Goal: Complete application form: Complete application form

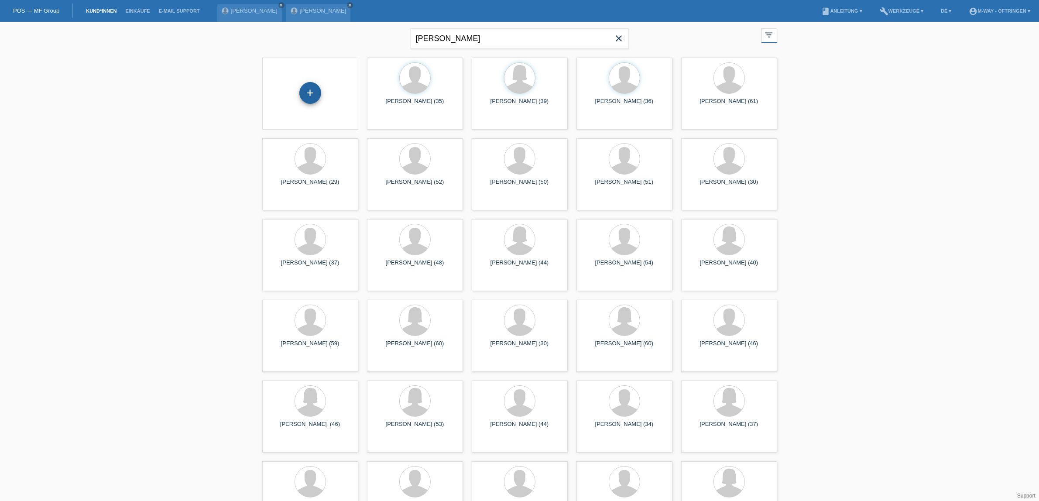
click at [309, 99] on div "+" at bounding box center [310, 93] width 22 height 22
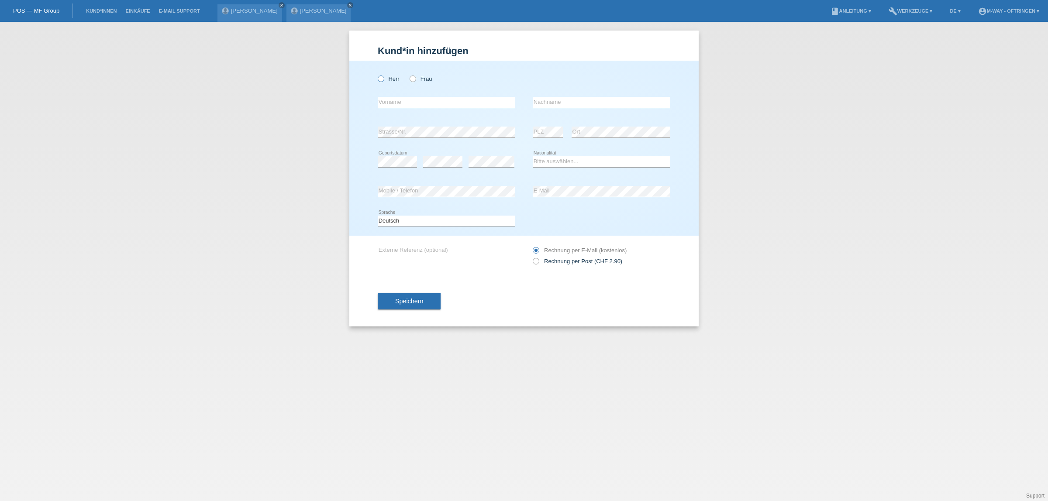
click at [376, 74] on icon at bounding box center [376, 74] width 0 height 0
click at [380, 79] on input "Herr" at bounding box center [381, 79] width 6 height 6
radio input "true"
click at [402, 103] on input "text" at bounding box center [446, 102] width 137 height 11
type input "[PERSON_NAME]"
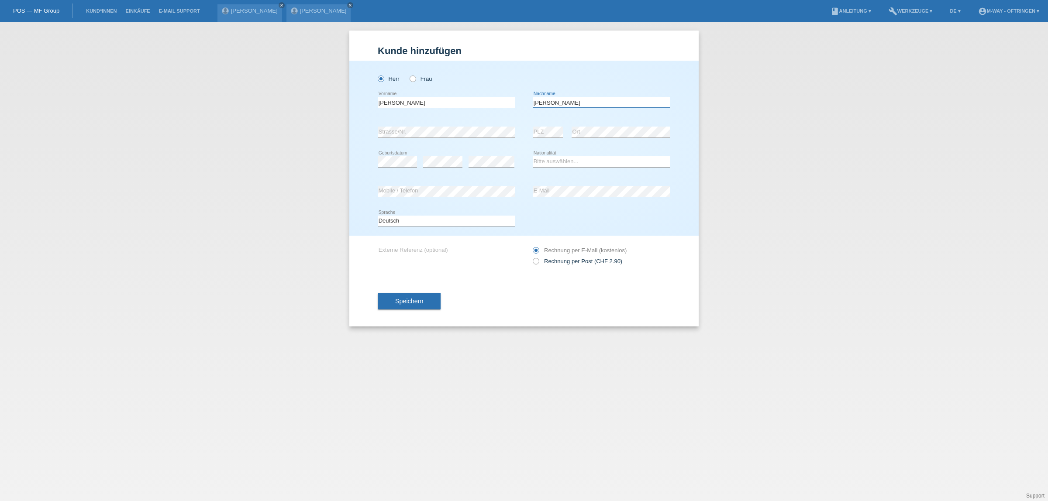
type input "[PERSON_NAME]"
click at [567, 161] on select "Bitte auswählen... [GEOGRAPHIC_DATA] [GEOGRAPHIC_DATA] [GEOGRAPHIC_DATA] [GEOGR…" at bounding box center [600, 161] width 137 height 10
select select "CH"
click at [532, 156] on select "Bitte auswählen... [GEOGRAPHIC_DATA] [GEOGRAPHIC_DATA] [GEOGRAPHIC_DATA] [GEOGR…" at bounding box center [600, 161] width 137 height 10
click at [388, 302] on button "Speichern" at bounding box center [409, 301] width 63 height 17
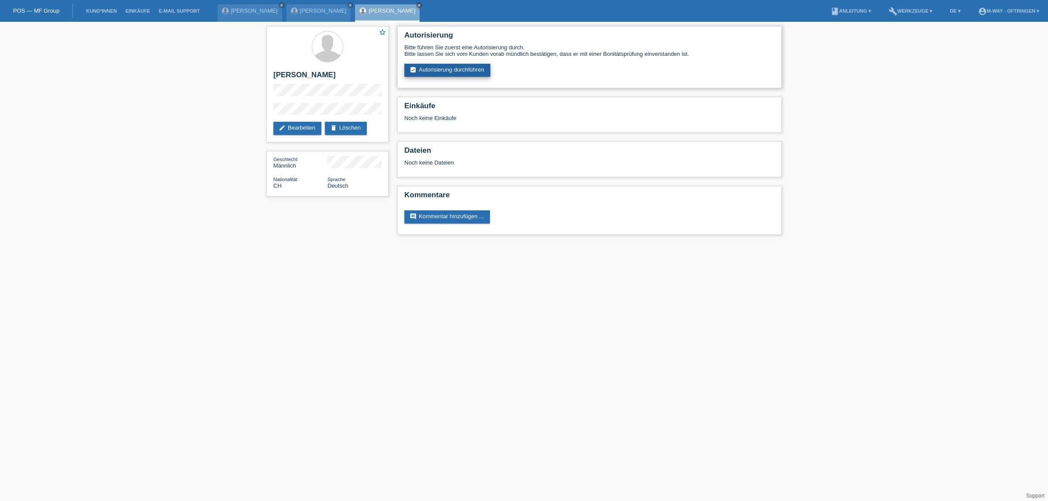
click at [441, 65] on link "assignment_turned_in Autorisierung durchführen" at bounding box center [447, 70] width 86 height 13
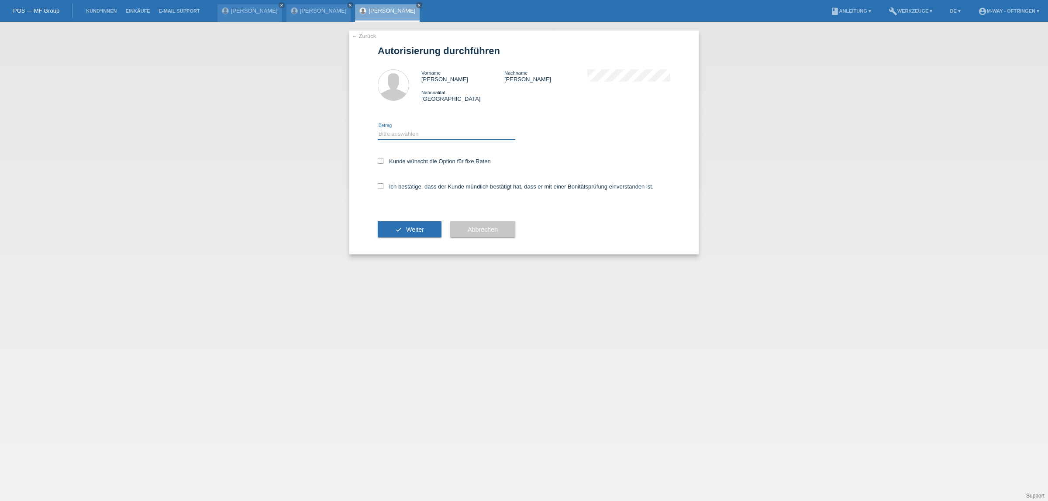
click at [398, 130] on select "Bitte auswählen CHF 1.00 - CHF 499.00 CHF 500.00 - CHF 1'999.00 CHF 2'000.00 - …" at bounding box center [446, 134] width 137 height 10
select select "3"
click at [378, 129] on select "Bitte auswählen CHF 1.00 - CHF 499.00 CHF 500.00 - CHF 1'999.00 CHF 2'000.00 - …" at bounding box center [446, 134] width 137 height 10
click at [380, 158] on icon at bounding box center [381, 161] width 6 height 6
click at [380, 158] on input "Kunde wünscht die Option für fixe Raten" at bounding box center [381, 161] width 6 height 6
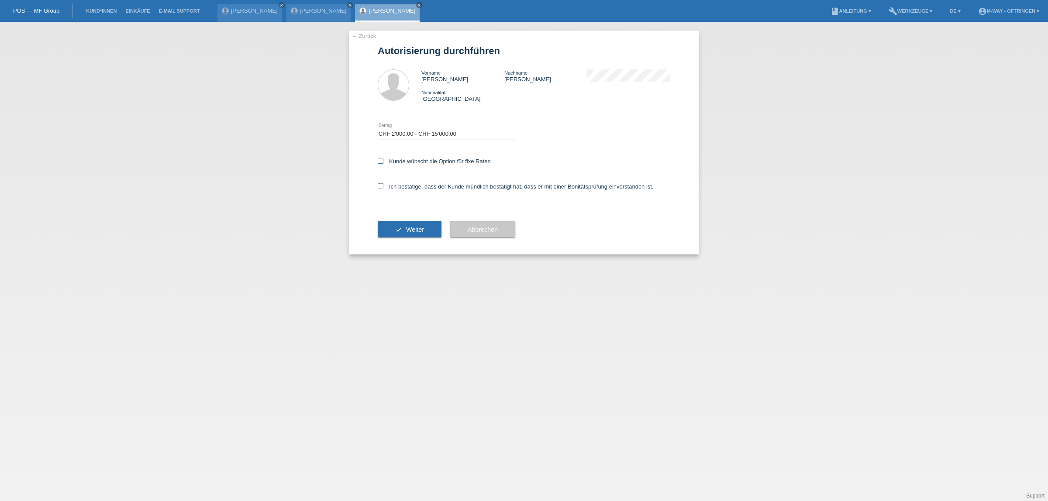
checkbox input "true"
click at [379, 184] on icon at bounding box center [381, 186] width 6 height 6
click at [379, 184] on input "Ich bestätige, dass der Kunde mündlich bestätigt hat, dass er mit einer Bonität…" at bounding box center [381, 186] width 6 height 6
checkbox input "true"
click at [386, 232] on button "check Weiter" at bounding box center [410, 229] width 64 height 17
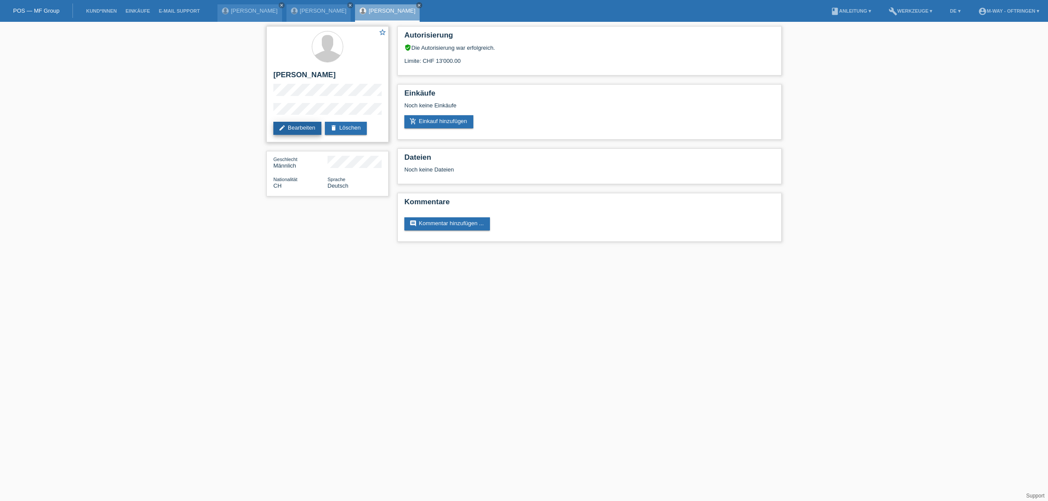
click at [304, 128] on link "edit Bearbeiten" at bounding box center [297, 128] width 48 height 13
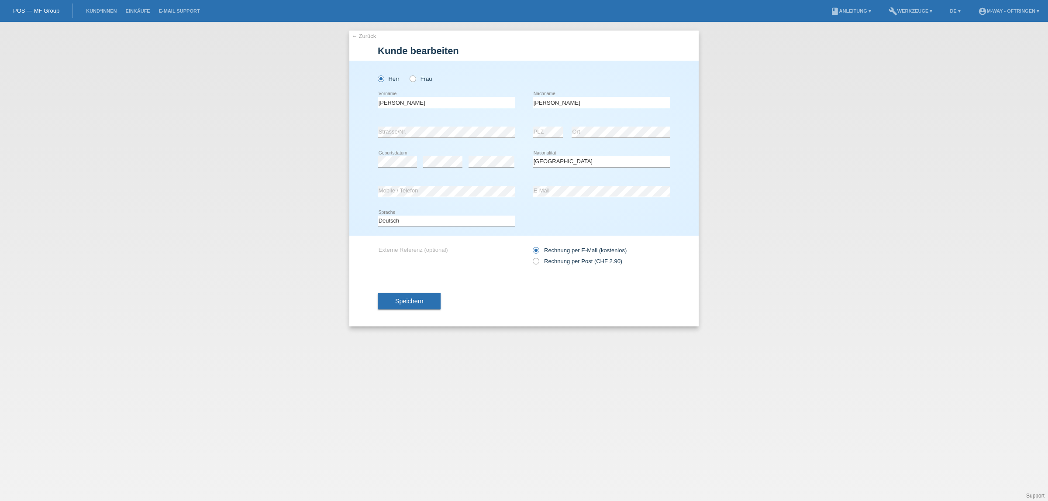
select select "CH"
